Goal: Task Accomplishment & Management: Manage account settings

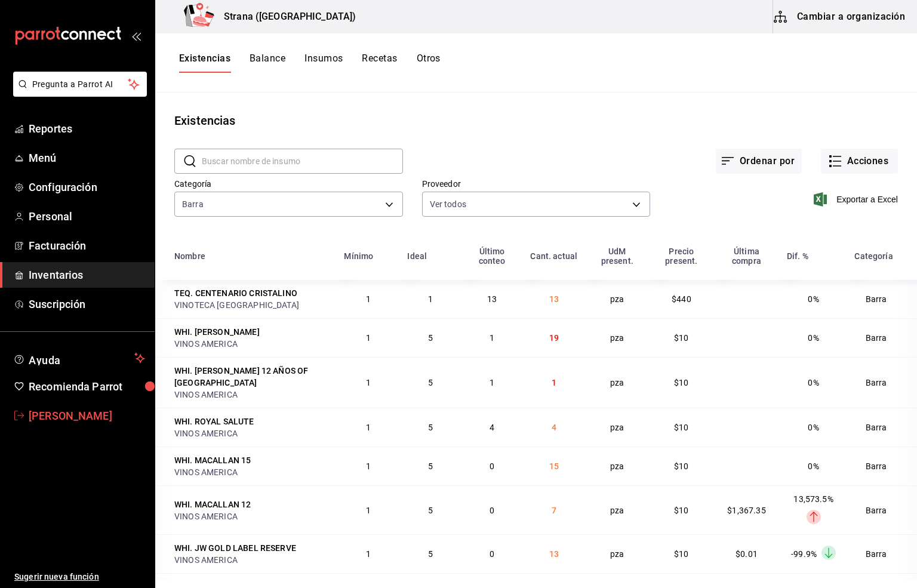
click at [73, 416] on span "[PERSON_NAME]" at bounding box center [87, 416] width 116 height 16
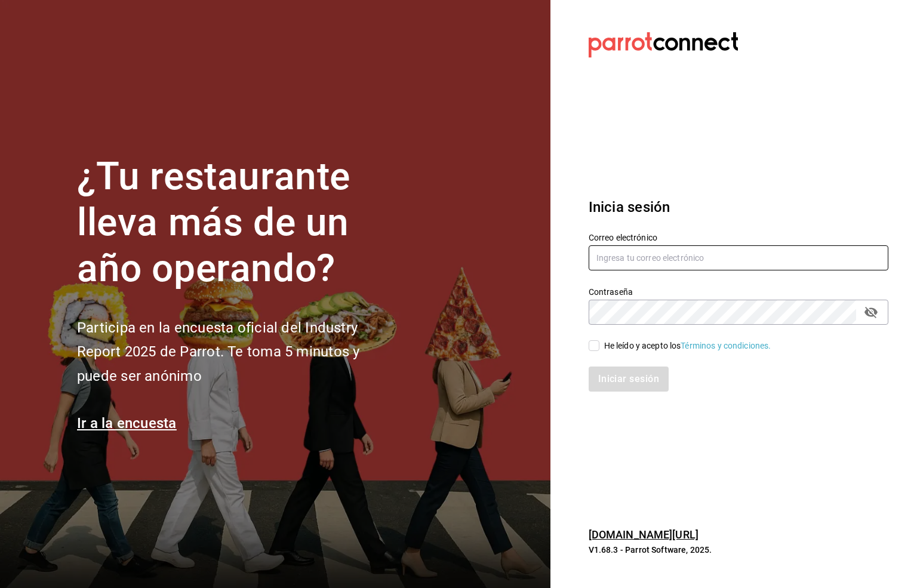
click at [611, 251] on input "text" at bounding box center [739, 257] width 300 height 25
type input "S"
type input "six@vallarta.com"
click at [591, 350] on input "He leído y acepto los Términos y condiciones." at bounding box center [594, 345] width 11 height 11
checkbox input "true"
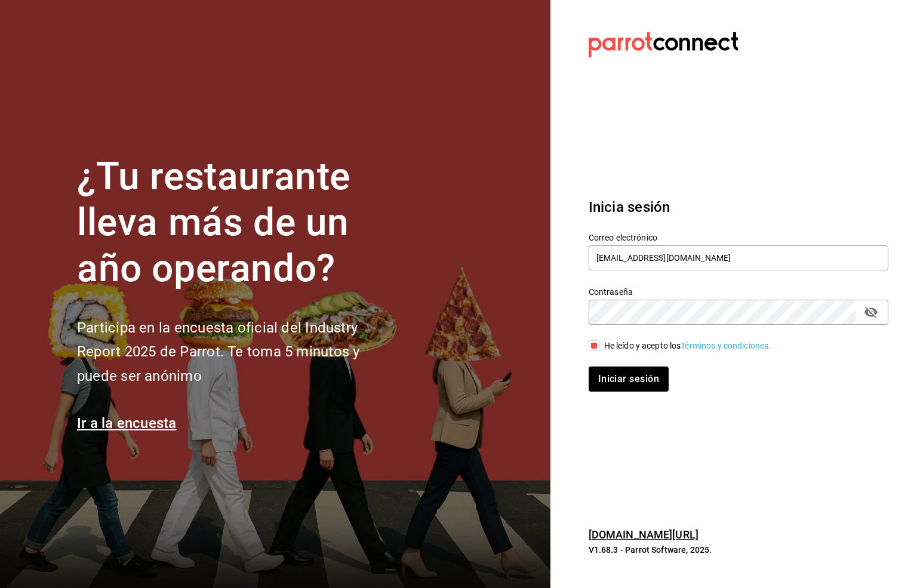
click at [873, 310] on icon "passwordField" at bounding box center [871, 312] width 14 height 14
click at [627, 385] on button "Iniciar sesión" at bounding box center [629, 379] width 81 height 25
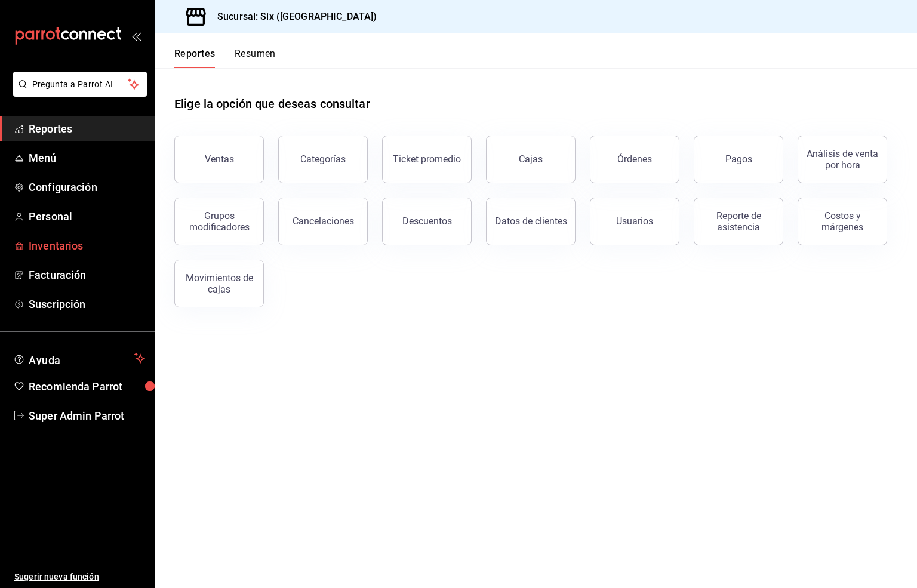
click at [57, 244] on span "Inventarios" at bounding box center [87, 246] width 116 height 16
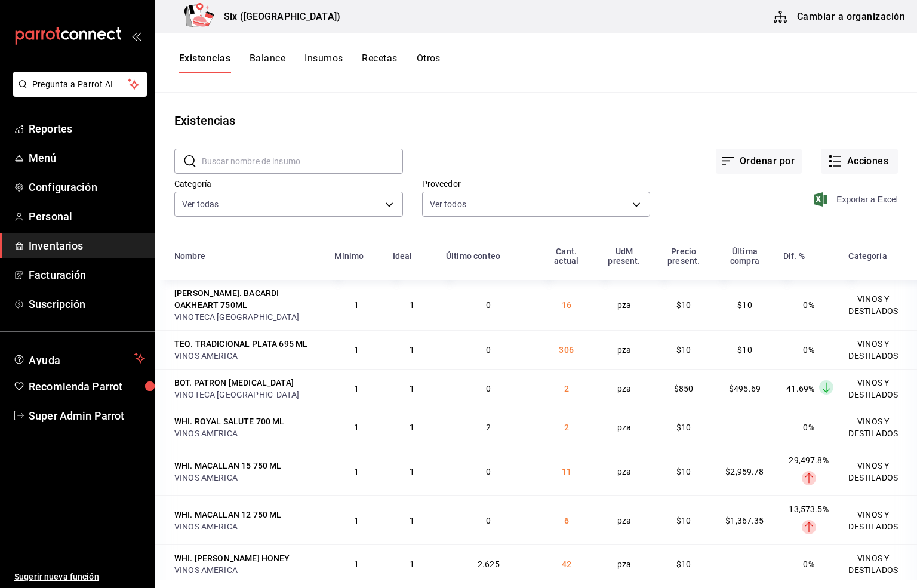
click at [833, 198] on span "Exportar a Excel" at bounding box center [857, 199] width 82 height 14
click at [88, 420] on span "Super Admin Parrot" at bounding box center [87, 416] width 116 height 16
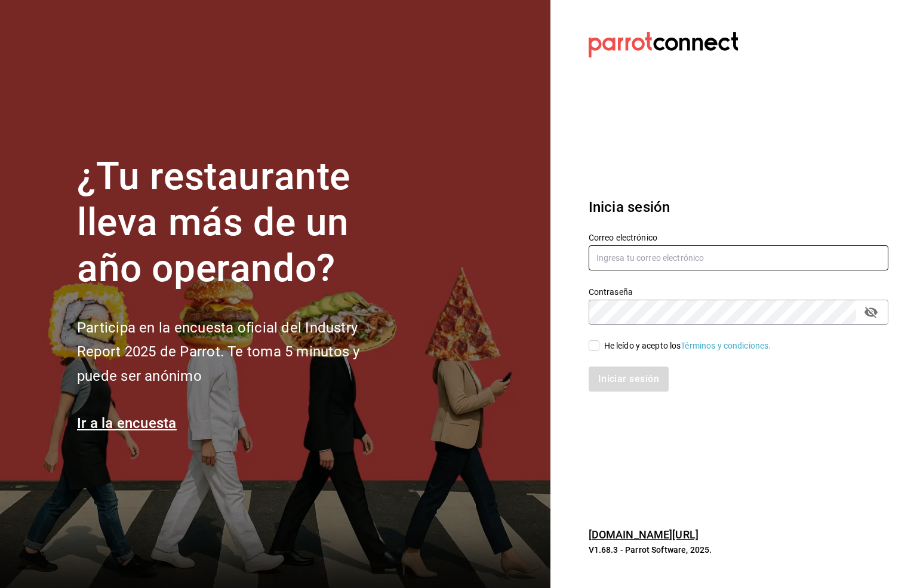
click at [629, 254] on input "text" at bounding box center [739, 257] width 300 height 25
type input "mirna123@gmail.com"
click at [593, 348] on input "He leído y acepto los Términos y condiciones." at bounding box center [594, 345] width 11 height 11
checkbox input "true"
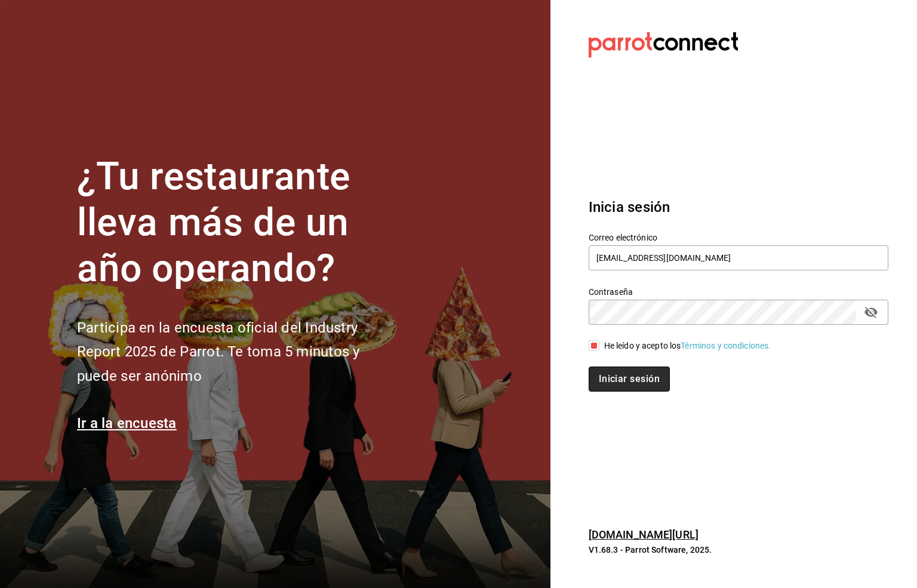
click at [622, 379] on button "Iniciar sesión" at bounding box center [629, 379] width 81 height 25
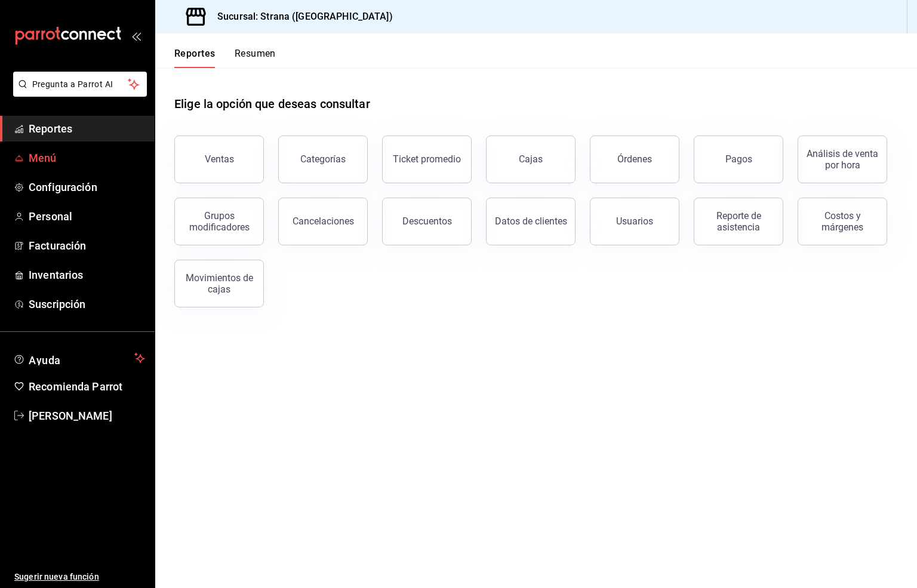
click at [50, 155] on span "Menú" at bounding box center [87, 158] width 116 height 16
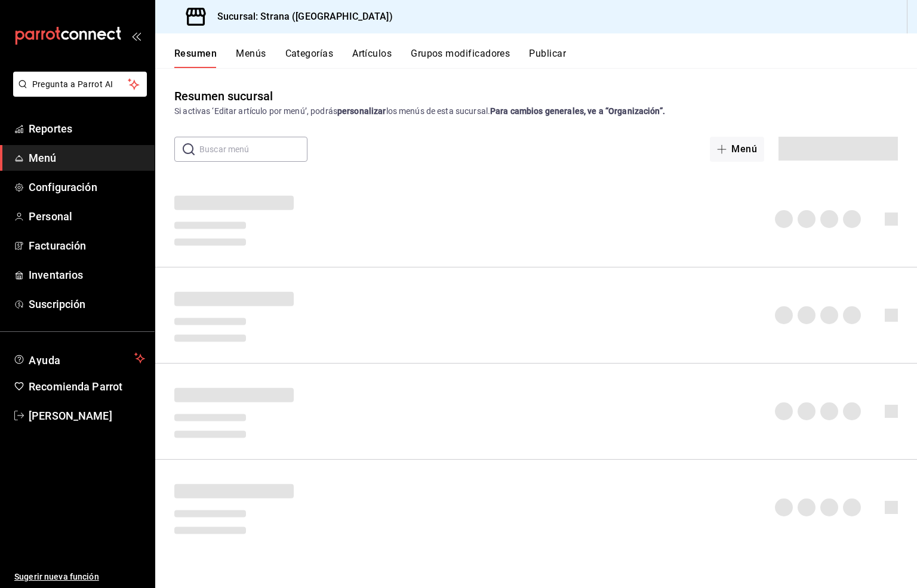
click at [383, 57] on button "Artículos" at bounding box center [371, 58] width 39 height 20
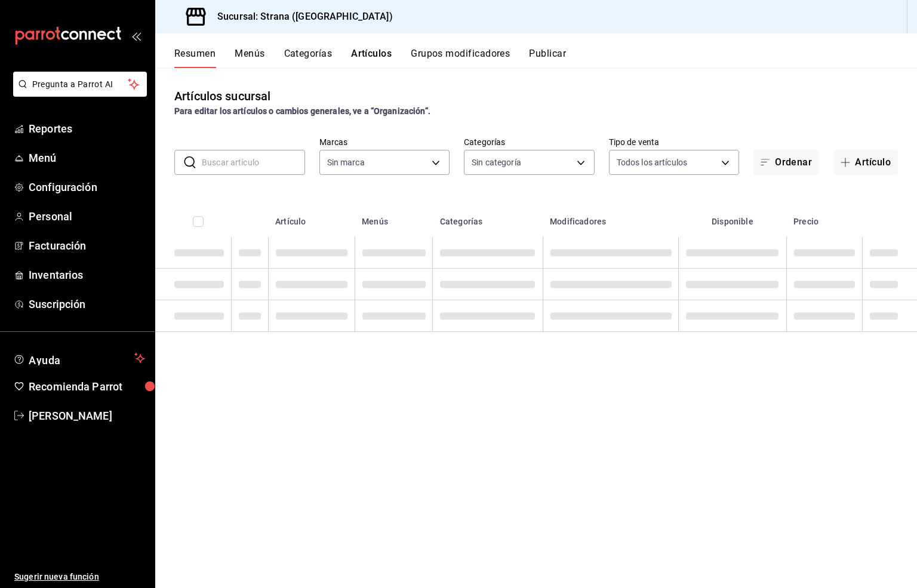
click at [206, 164] on input "text" at bounding box center [253, 162] width 103 height 24
type input "4106bc60-c81d-48da-9404-f1319fbcfb4f,f77b866f-996c-4b01-97e1-e59c7d7a0a4a"
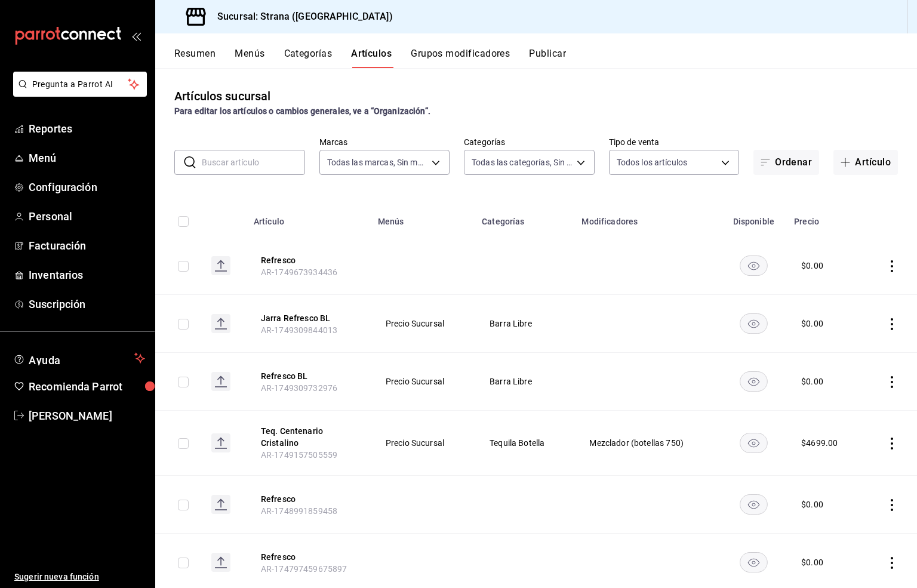
type input "b4318c79-cd7f-451b-8559-401d011d0110,aa2b32eb-16a2-466f-9024-6e4341b6453f,789ed…"
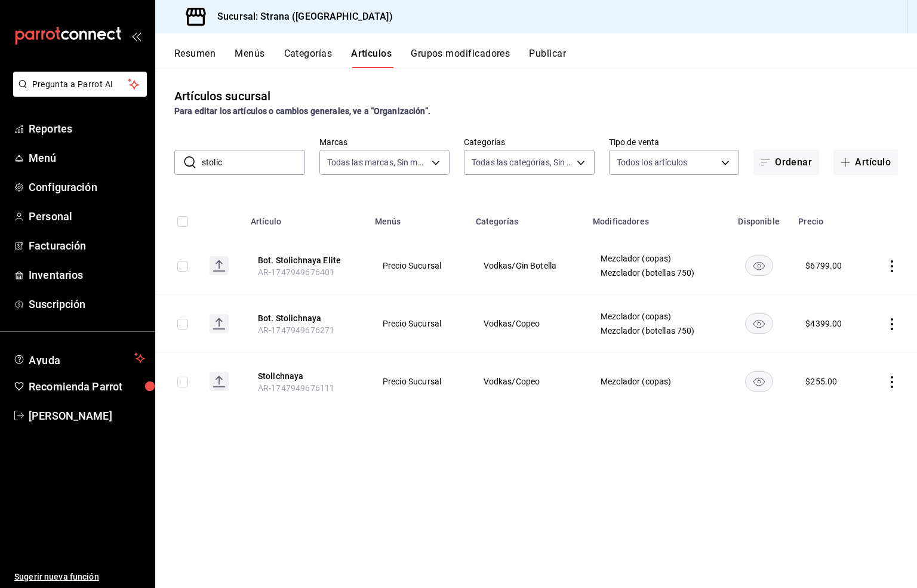
drag, startPoint x: 237, startPoint y: 165, endPoint x: 185, endPoint y: 165, distance: 51.9
click at [187, 165] on div "​ stolic ​" at bounding box center [239, 162] width 131 height 25
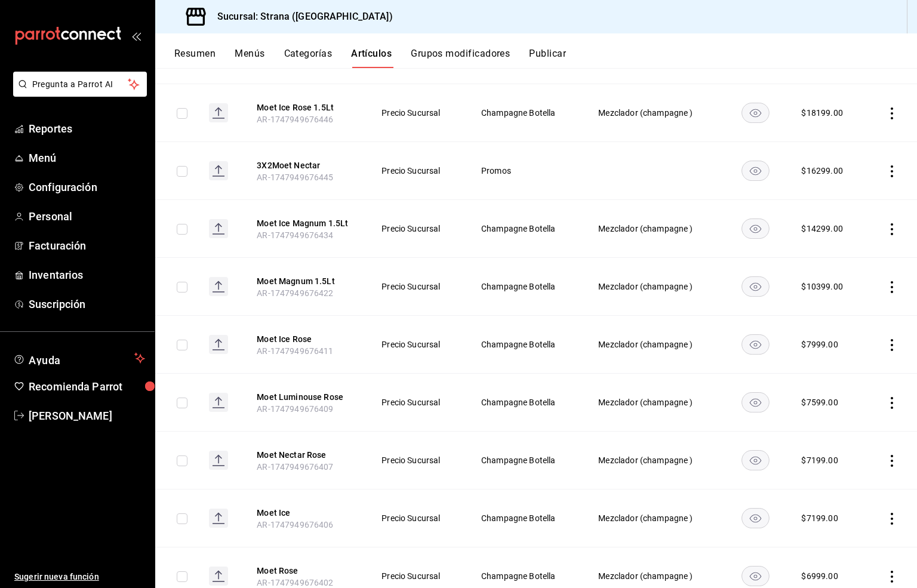
scroll to position [358, 0]
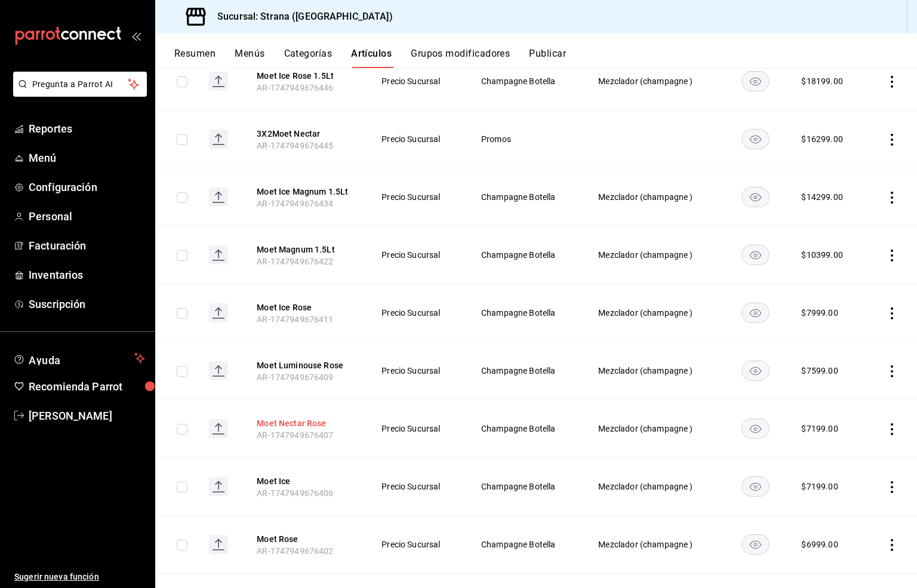
type input "moet"
click at [289, 429] on button "Moet Nectar Rose" at bounding box center [305, 423] width 96 height 12
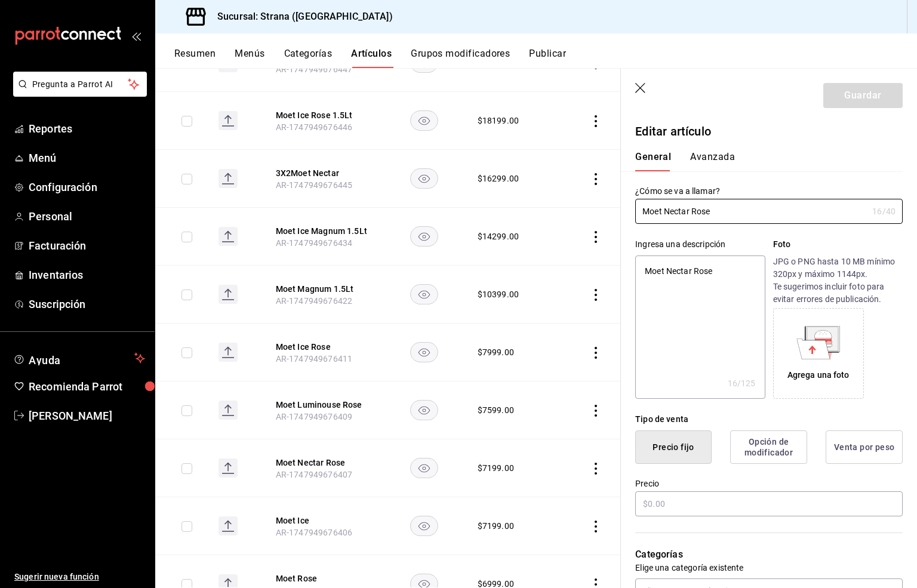
type textarea "x"
type input "$7199.00"
click at [643, 88] on icon "button" at bounding box center [641, 89] width 12 height 12
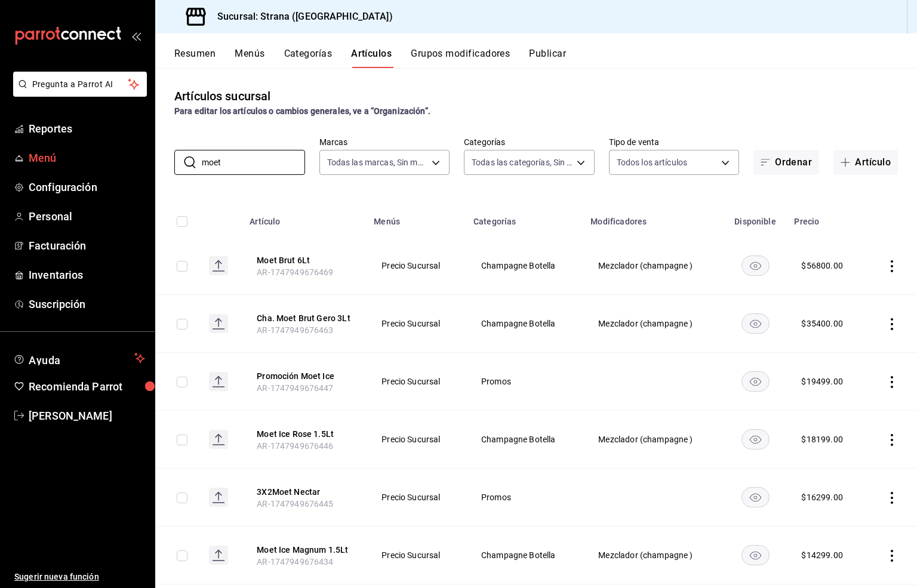
click at [140, 159] on div "Pregunta a Parrot AI Reportes Menú Configuración Personal Facturación Inventari…" at bounding box center [458, 294] width 917 height 588
type input "herradura"
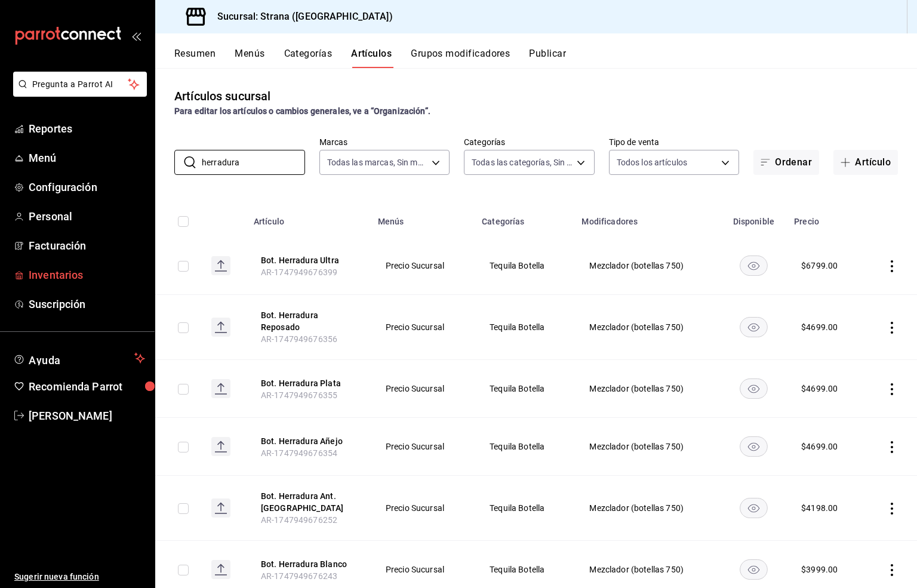
click at [58, 274] on span "Inventarios" at bounding box center [87, 275] width 116 height 16
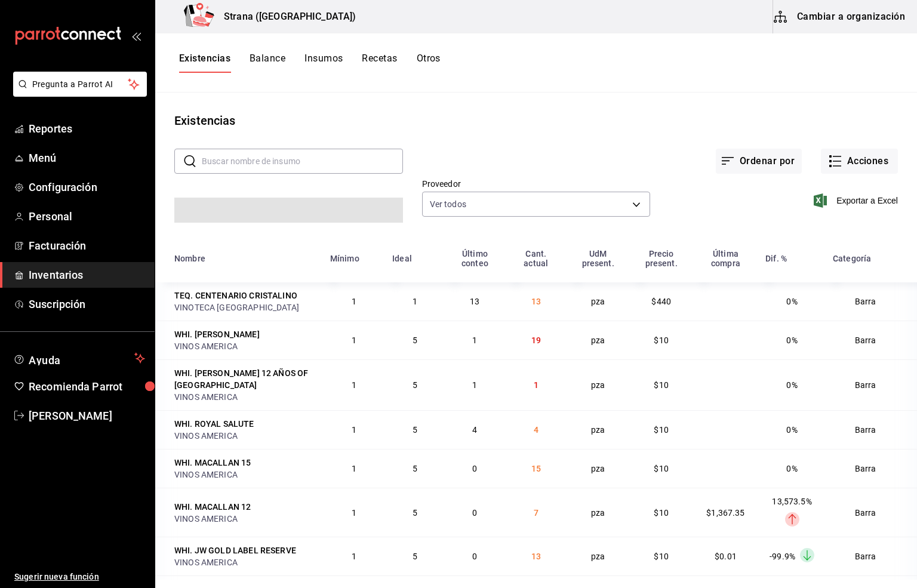
drag, startPoint x: 201, startPoint y: 56, endPoint x: 196, endPoint y: 63, distance: 8.6
click at [199, 56] on button "Existencias" at bounding box center [204, 63] width 51 height 20
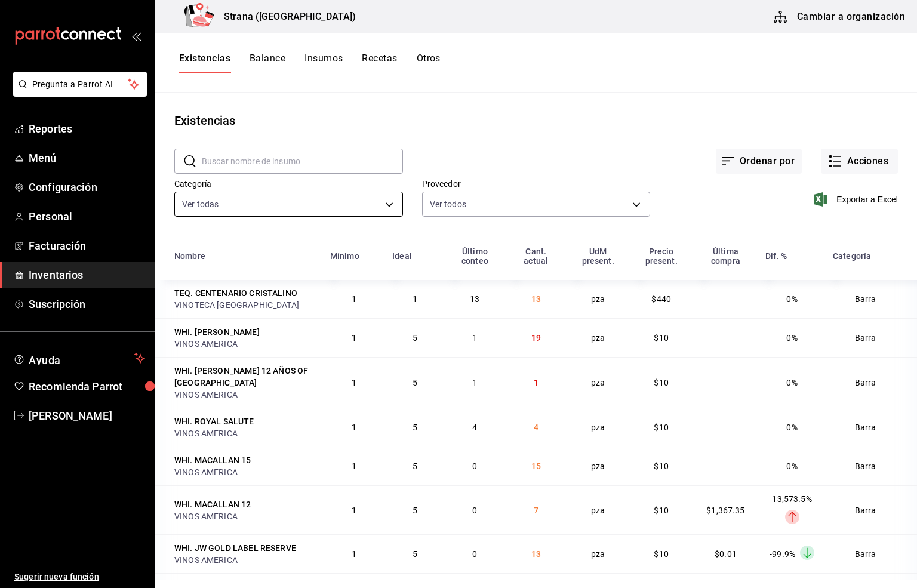
click at [231, 201] on body "Pregunta a Parrot AI Reportes Menú Configuración Personal Facturación Inventari…" at bounding box center [458, 290] width 917 height 580
click at [216, 316] on span "Barra" at bounding box center [299, 310] width 178 height 13
type input "b11263f3-316c-490f-b5ca-428fcbb9defe"
checkbox input "false"
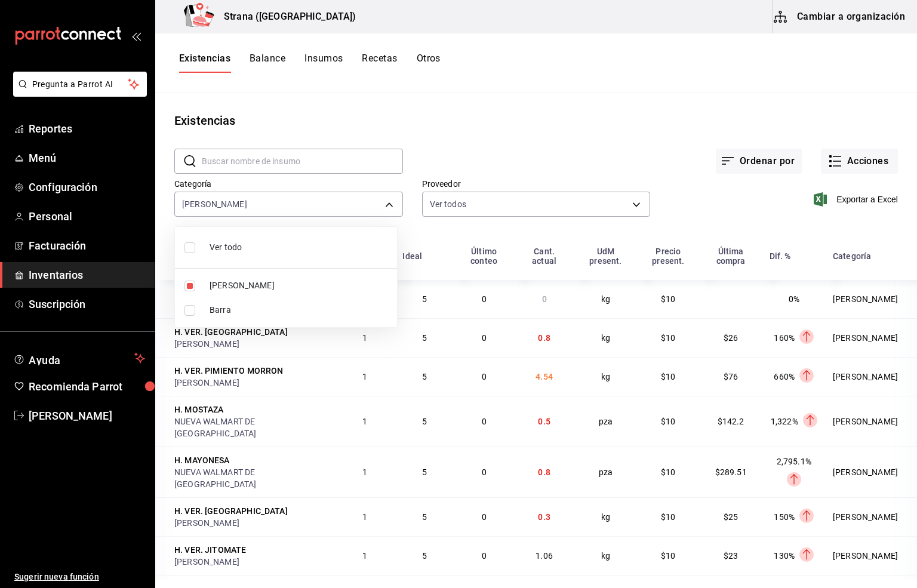
click at [210, 56] on div at bounding box center [458, 294] width 917 height 588
click at [850, 199] on span "Exportar a Excel" at bounding box center [857, 199] width 82 height 14
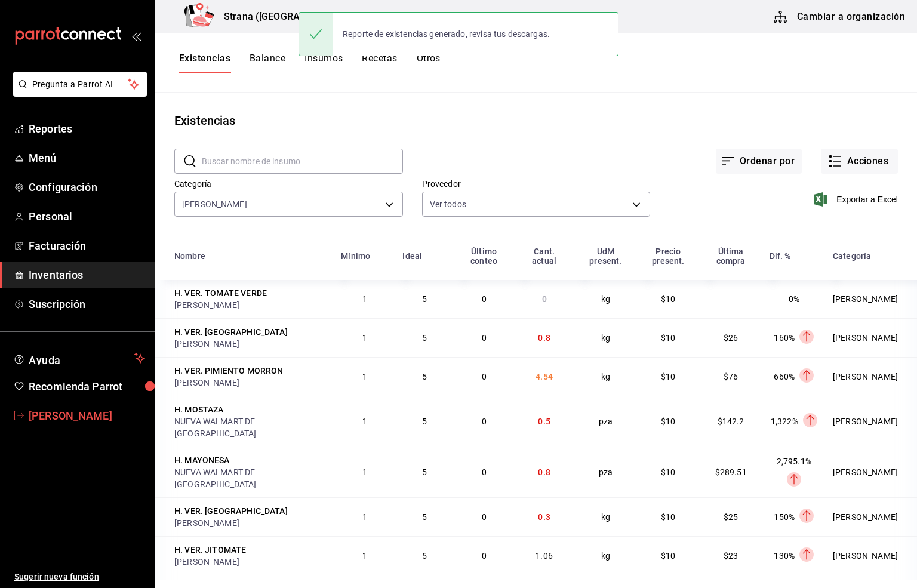
click at [93, 417] on span "[PERSON_NAME]" at bounding box center [87, 416] width 116 height 16
